Goal: Transaction & Acquisition: Purchase product/service

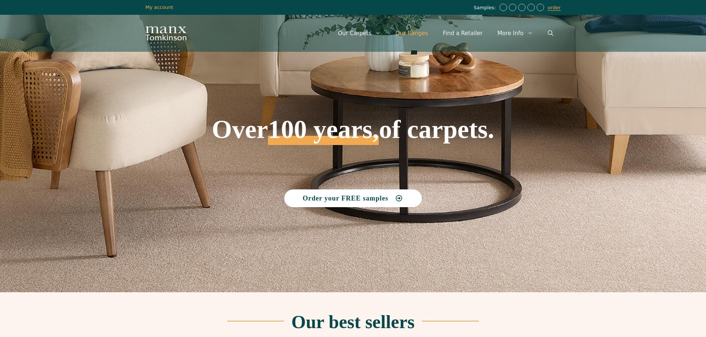
click at [425, 31] on link "Our Ranges" at bounding box center [411, 33] width 47 height 22
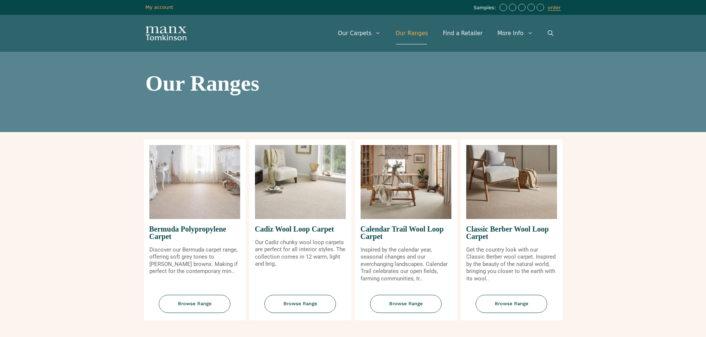
scroll to position [260, 0]
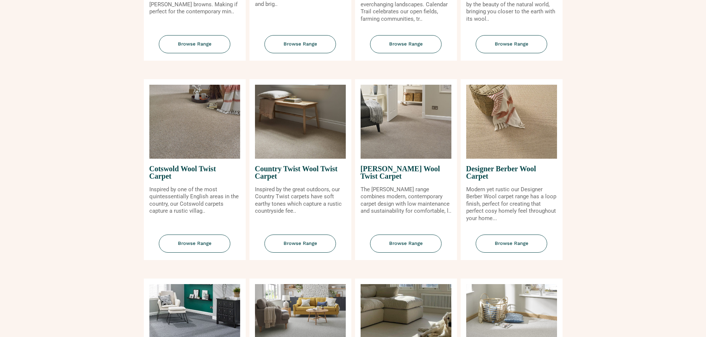
click at [298, 124] on img at bounding box center [300, 122] width 91 height 74
click at [316, 247] on span "Browse Range" at bounding box center [299, 244] width 71 height 18
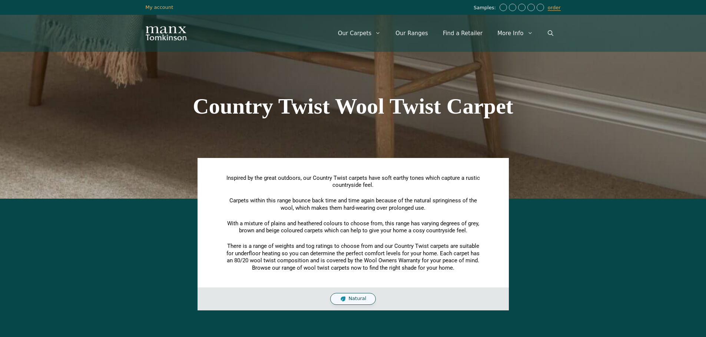
scroll to position [370, 0]
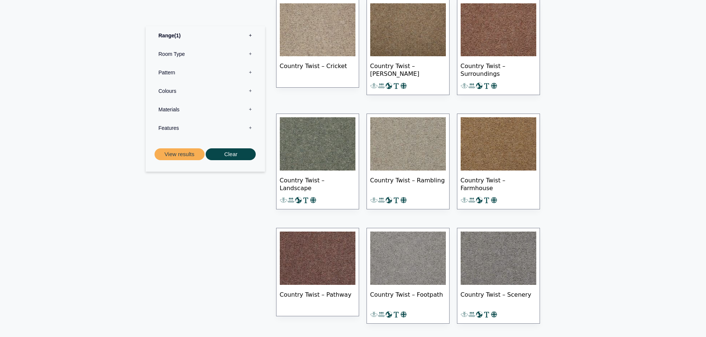
click at [339, 152] on img at bounding box center [318, 143] width 76 height 53
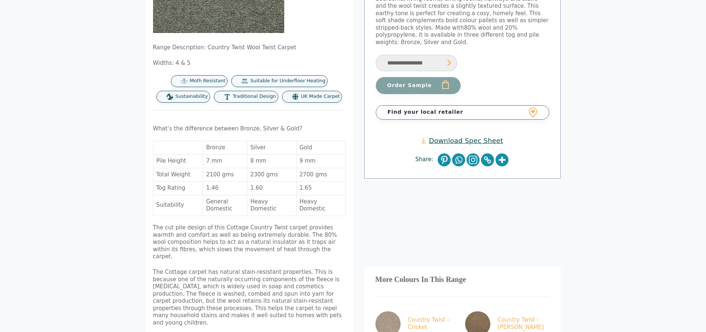
scroll to position [185, 0]
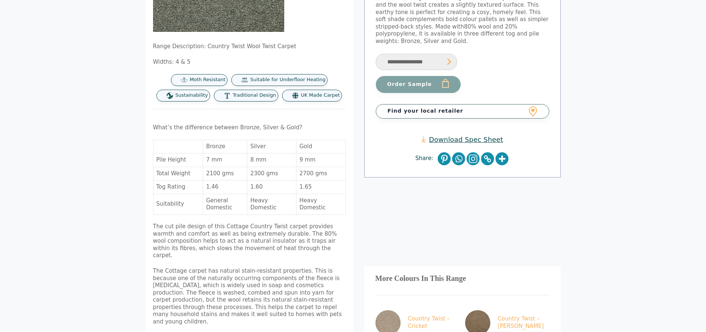
click at [322, 174] on td "2700 gms" at bounding box center [320, 174] width 49 height 14
